Goal: Obtain resource: Obtain resource

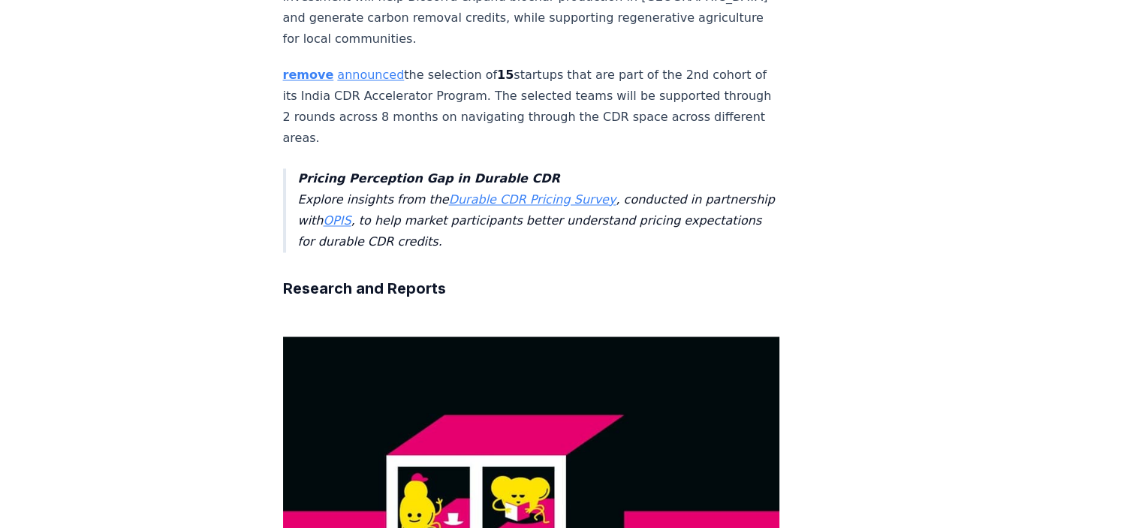
scroll to position [2554, 0]
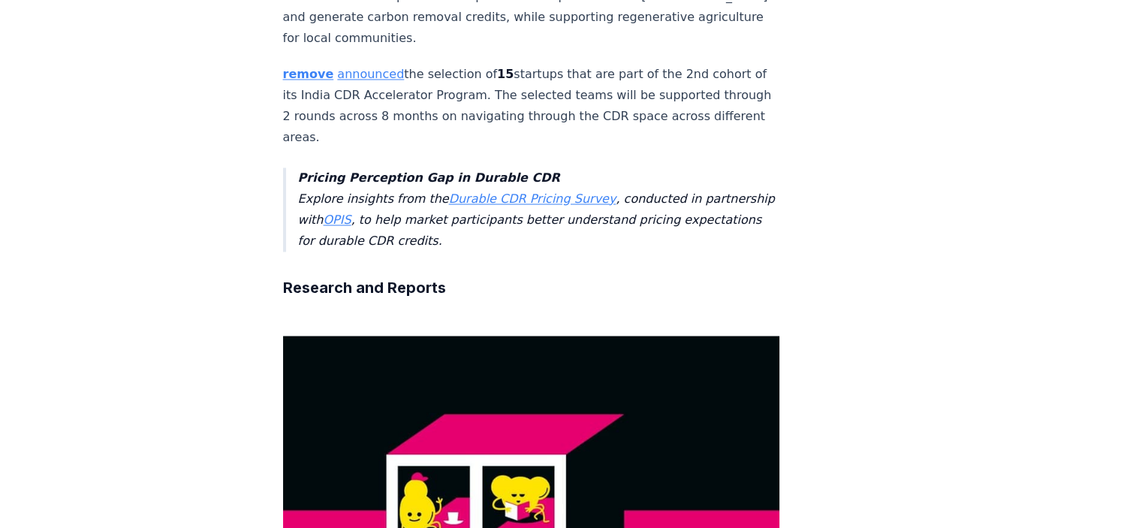
click at [530, 192] on link "Durable CDR Pricing Survey" at bounding box center [533, 199] width 168 height 14
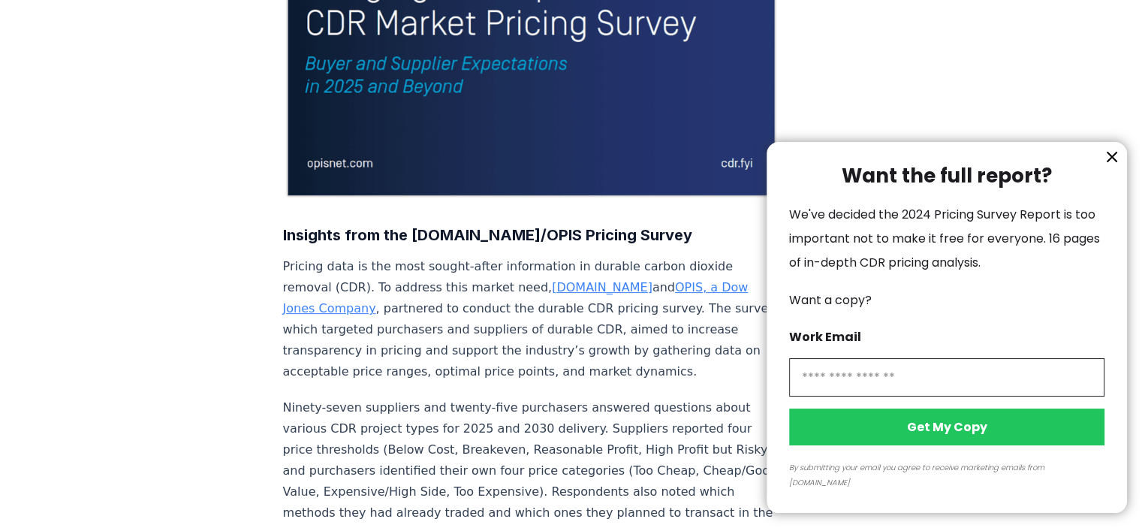
scroll to position [376, 0]
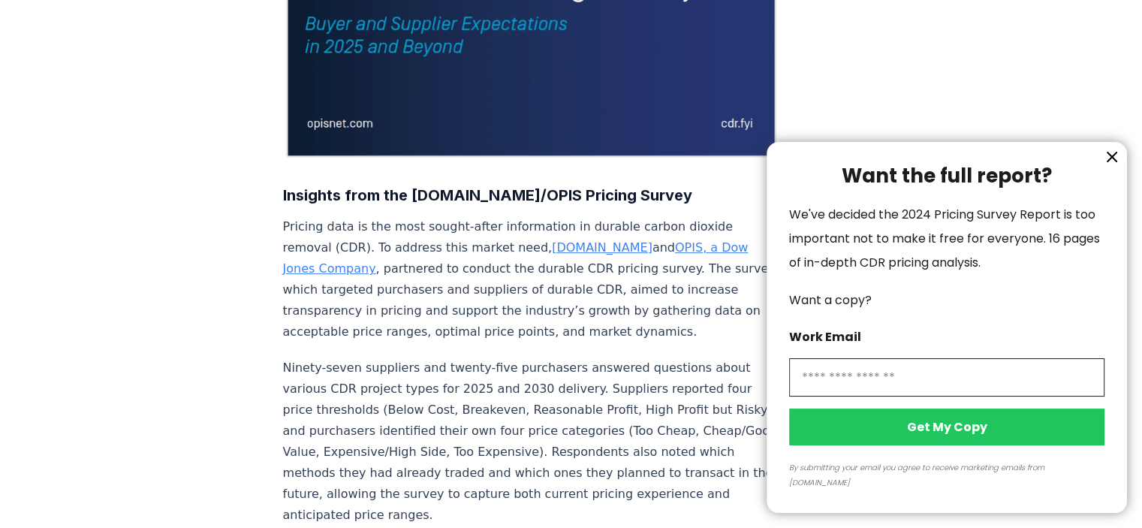
click at [895, 388] on input "information" at bounding box center [946, 377] width 315 height 38
type input "**********"
click at [945, 445] on button "Get My Copy" at bounding box center [946, 427] width 315 height 37
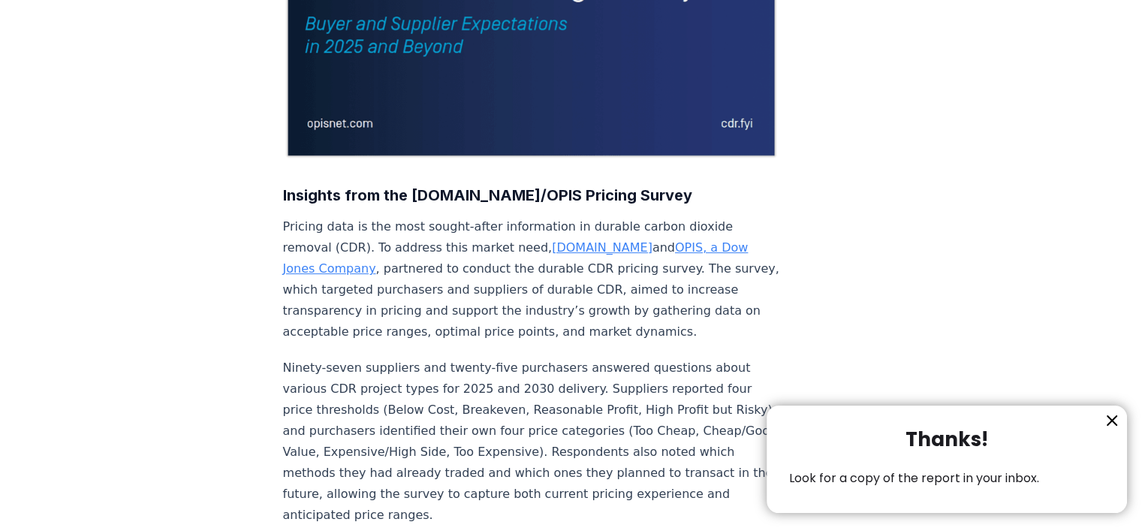
click at [1115, 418] on icon "information" at bounding box center [1112, 420] width 9 height 9
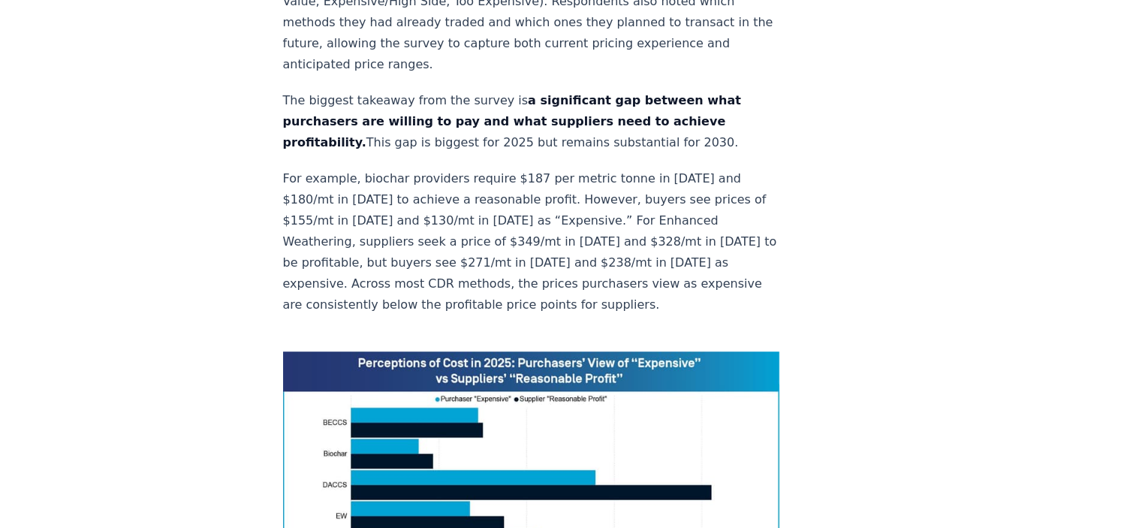
scroll to position [901, 0]
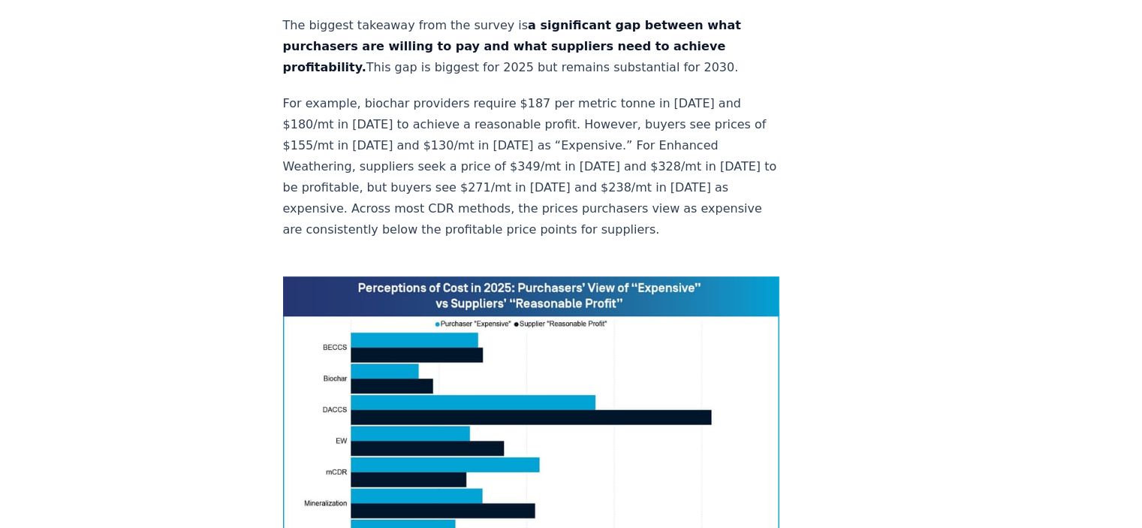
click at [545, 359] on img at bounding box center [531, 432] width 497 height 312
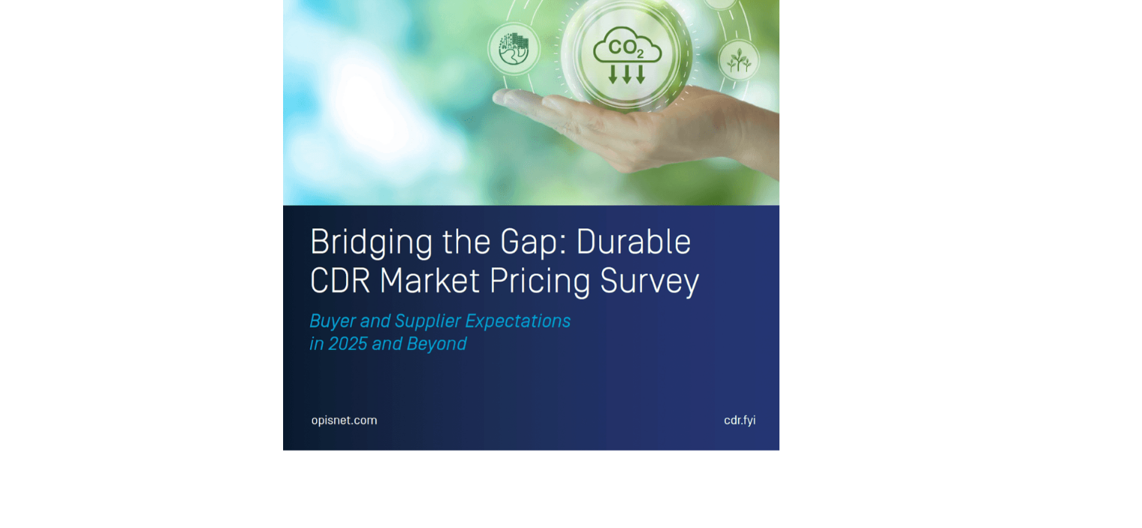
scroll to position [3380, 0]
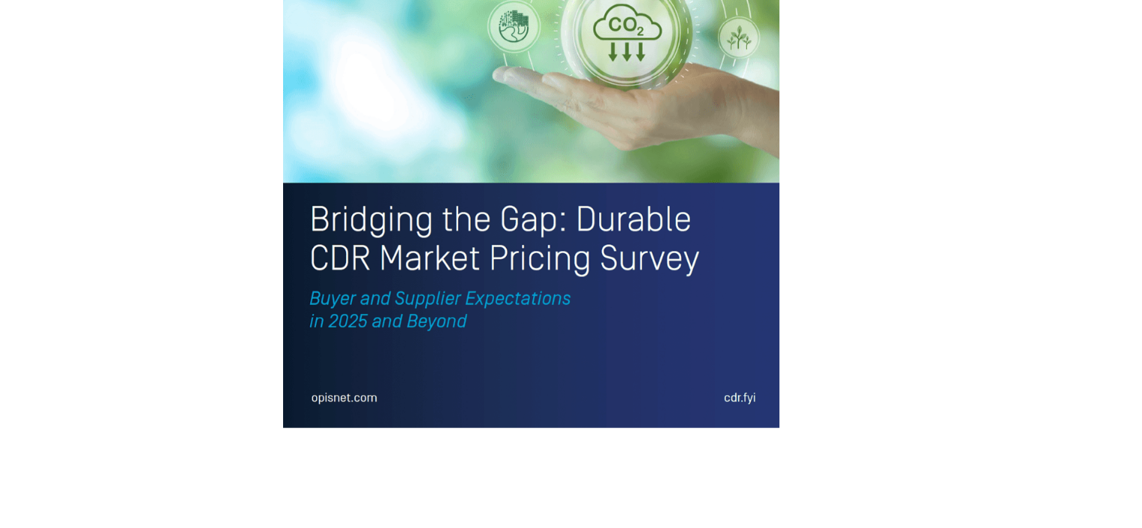
click at [591, 187] on img at bounding box center [531, 104] width 497 height 648
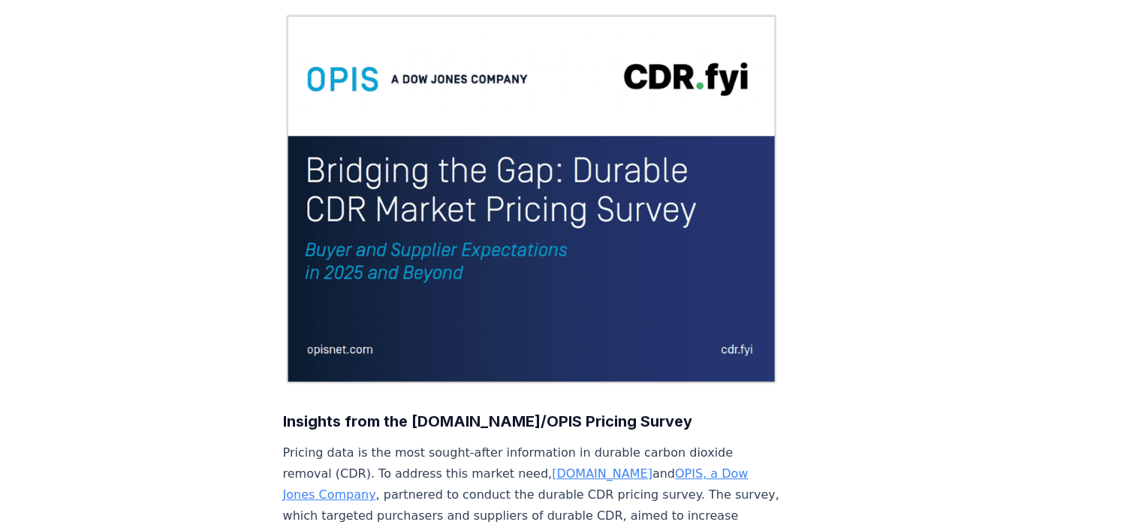
scroll to position [0, 0]
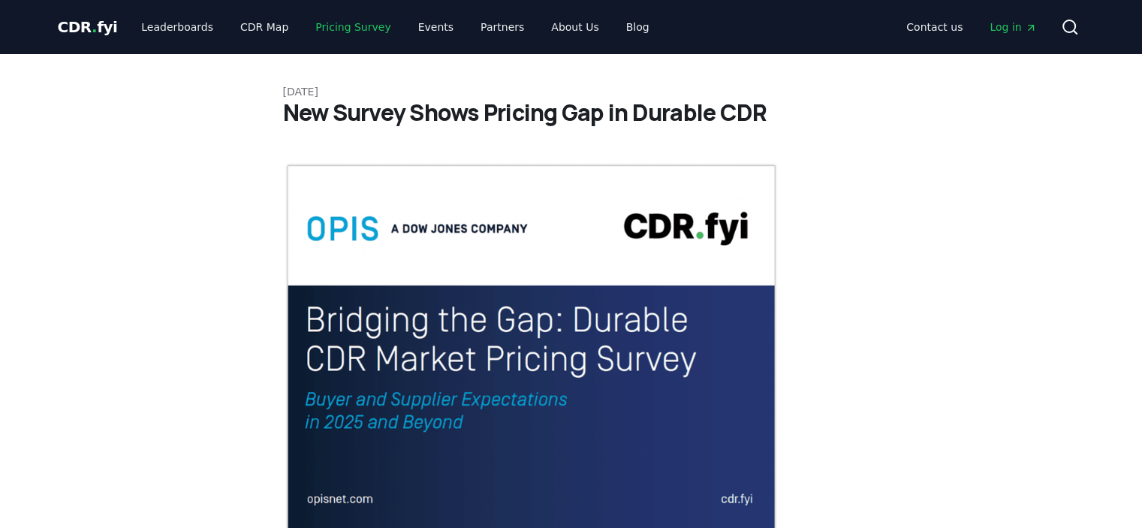
click at [336, 29] on link "Pricing Survey" at bounding box center [352, 27] width 99 height 27
click at [326, 23] on link "Pricing Survey" at bounding box center [352, 27] width 99 height 27
click at [329, 26] on link "Pricing Survey" at bounding box center [352, 27] width 99 height 27
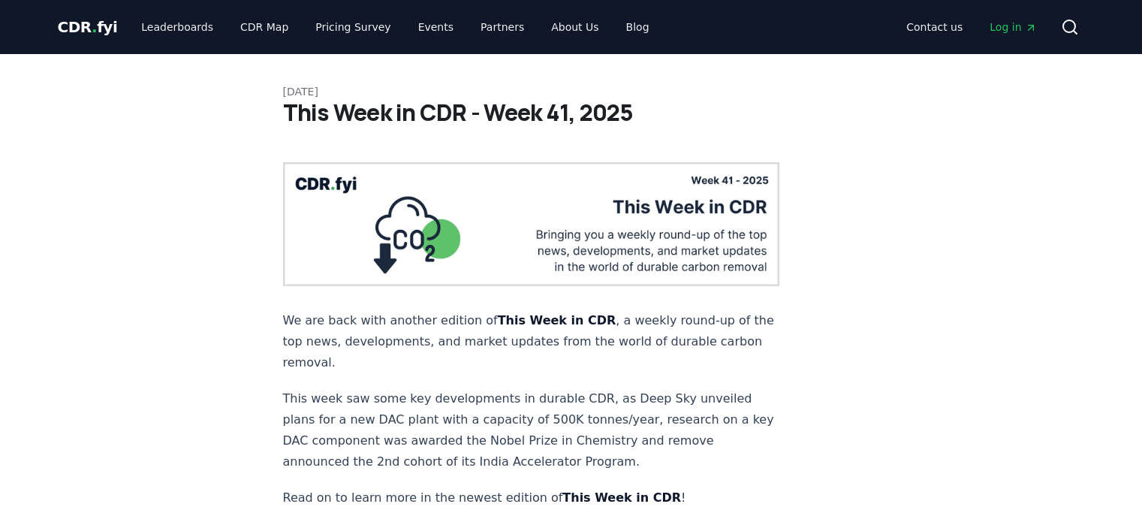
scroll to position [2554, 0]
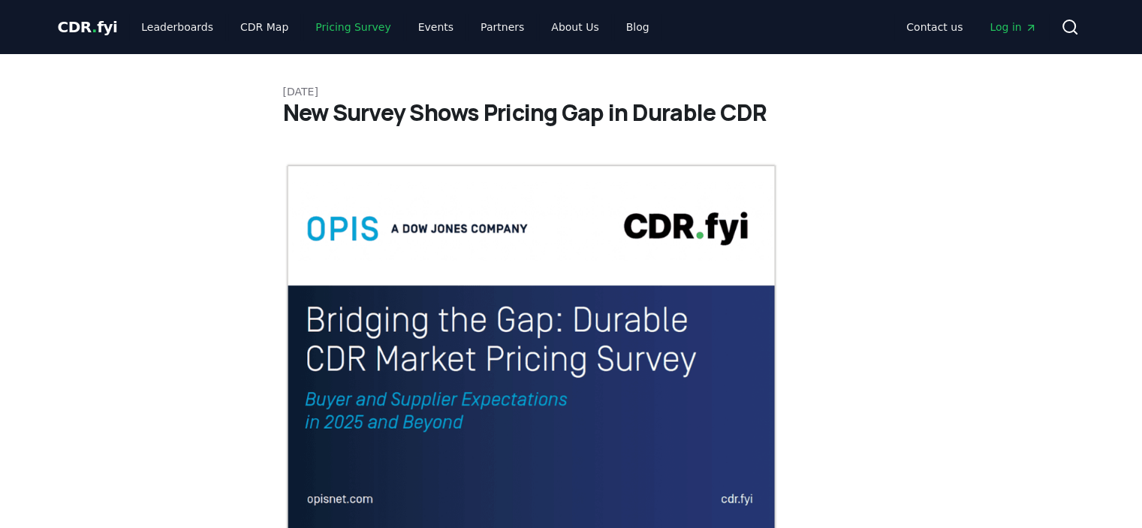
click at [336, 23] on link "Pricing Survey" at bounding box center [352, 27] width 99 height 27
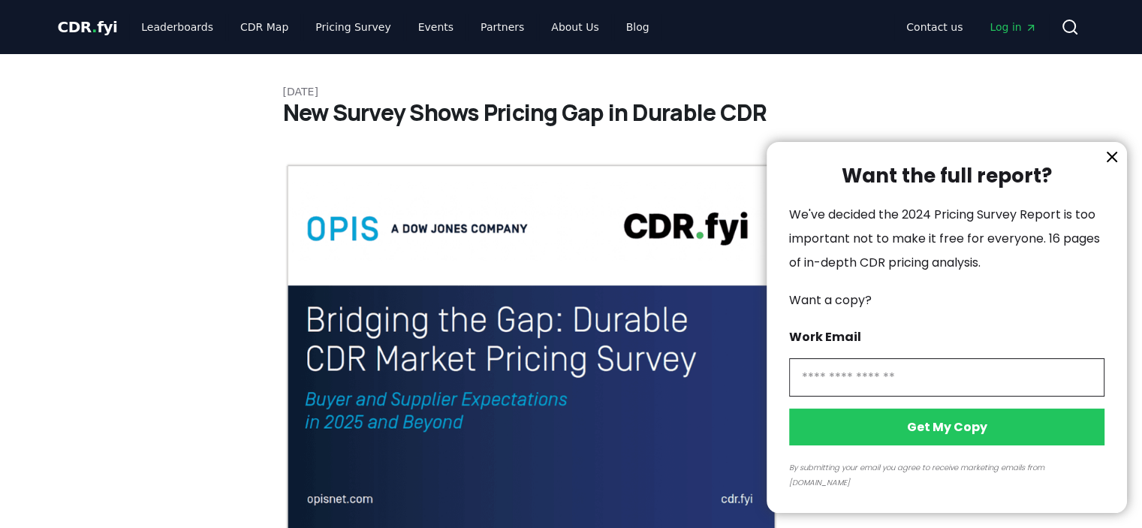
click at [1118, 166] on icon "information" at bounding box center [1112, 157] width 18 height 18
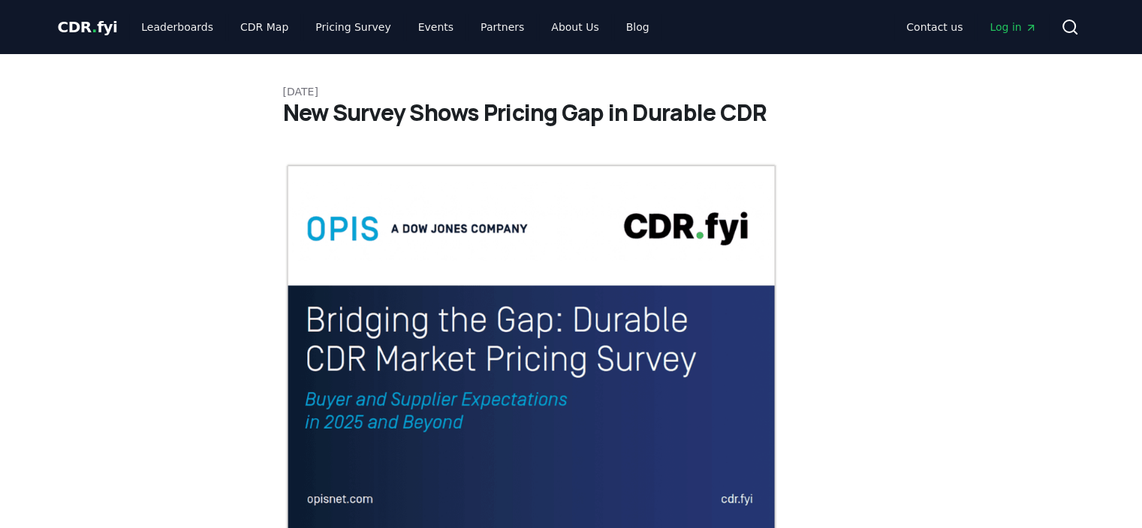
click at [74, 23] on span "CDR . fyi" at bounding box center [88, 27] width 60 height 18
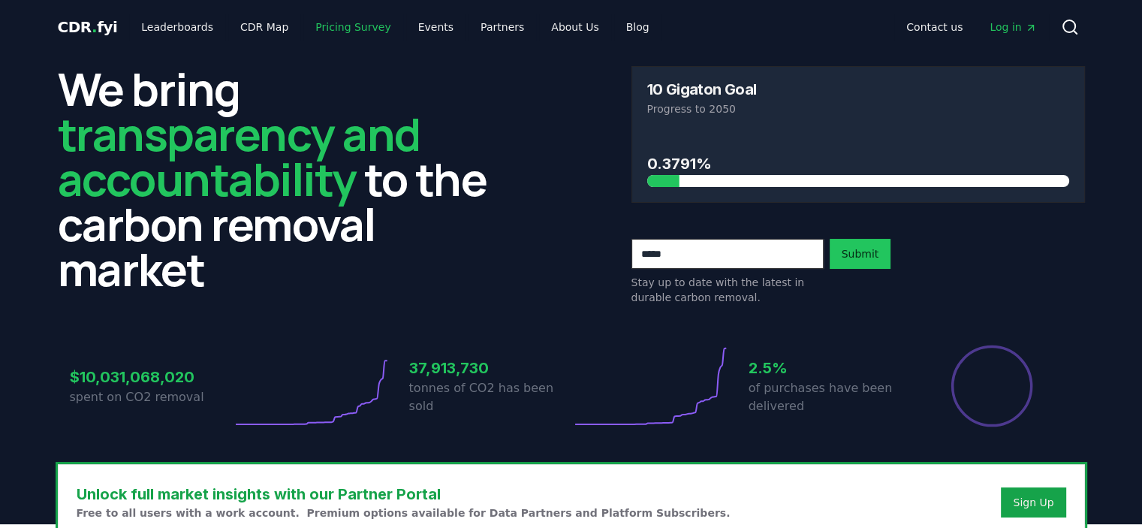
click at [343, 30] on link "Pricing Survey" at bounding box center [352, 27] width 99 height 27
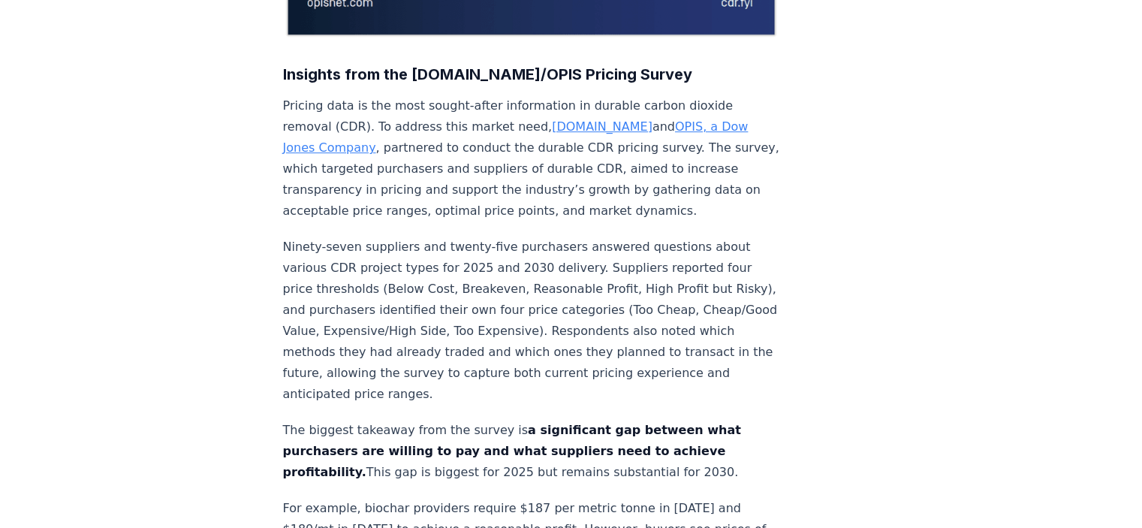
scroll to position [526, 0]
